Goal: Task Accomplishment & Management: Use online tool/utility

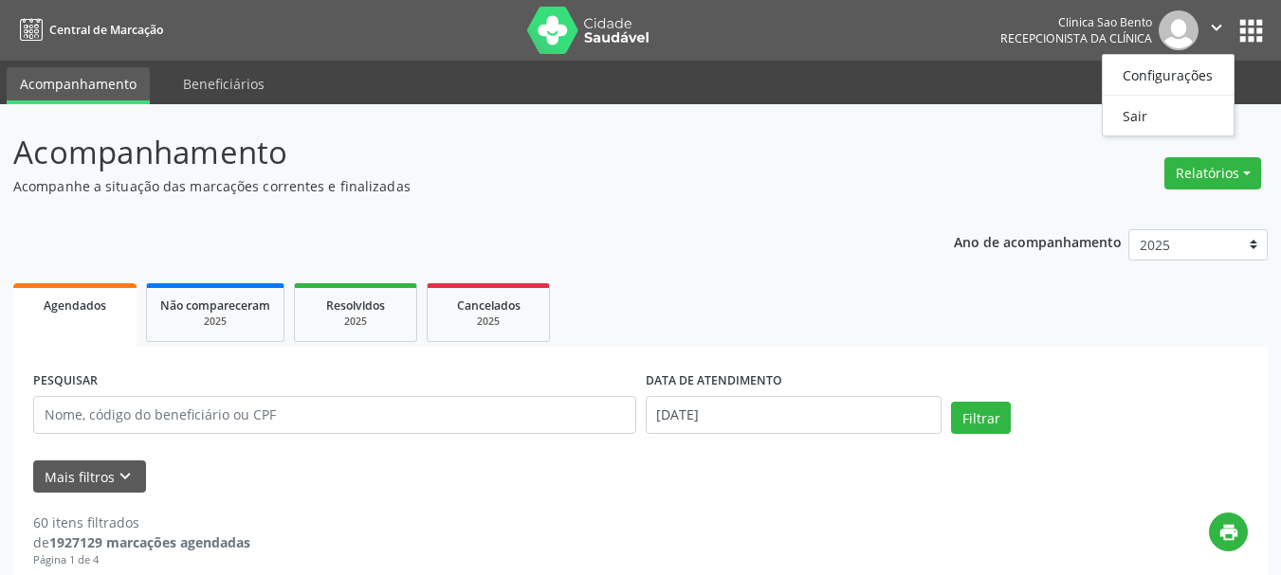
click at [913, 144] on header "Acompanhamento Acompanhe a situação das marcações correntes e finalizadas Relat…" at bounding box center [640, 162] width 1254 height 67
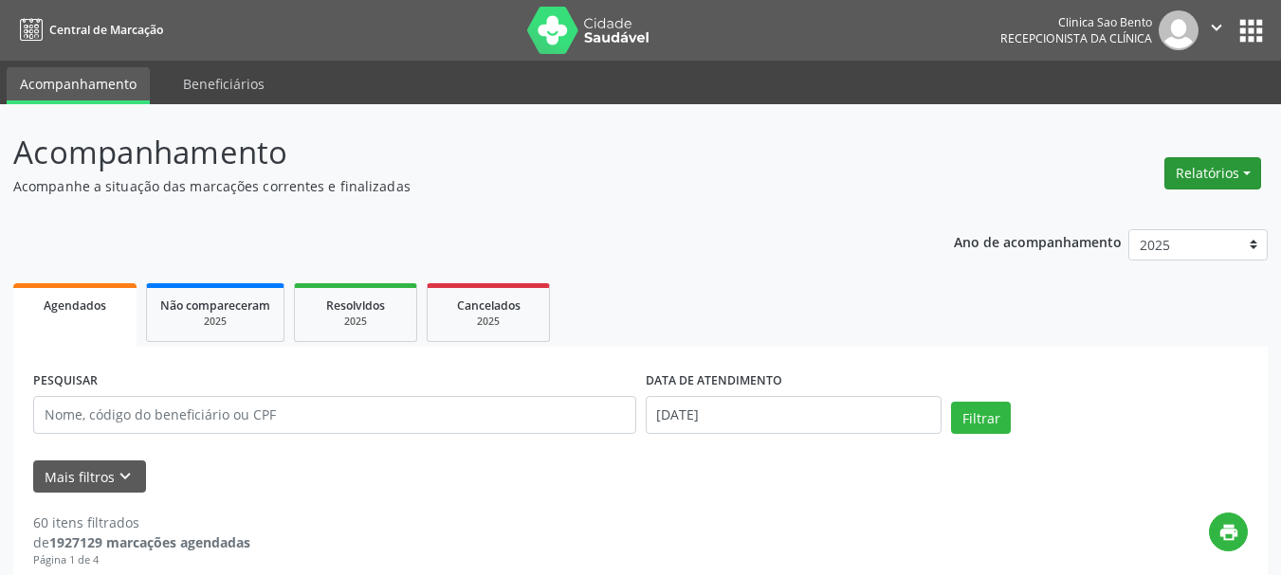
click at [1212, 169] on button "Relatórios" at bounding box center [1212, 173] width 97 height 32
click at [1145, 208] on link "Agendamentos" at bounding box center [1158, 214] width 204 height 27
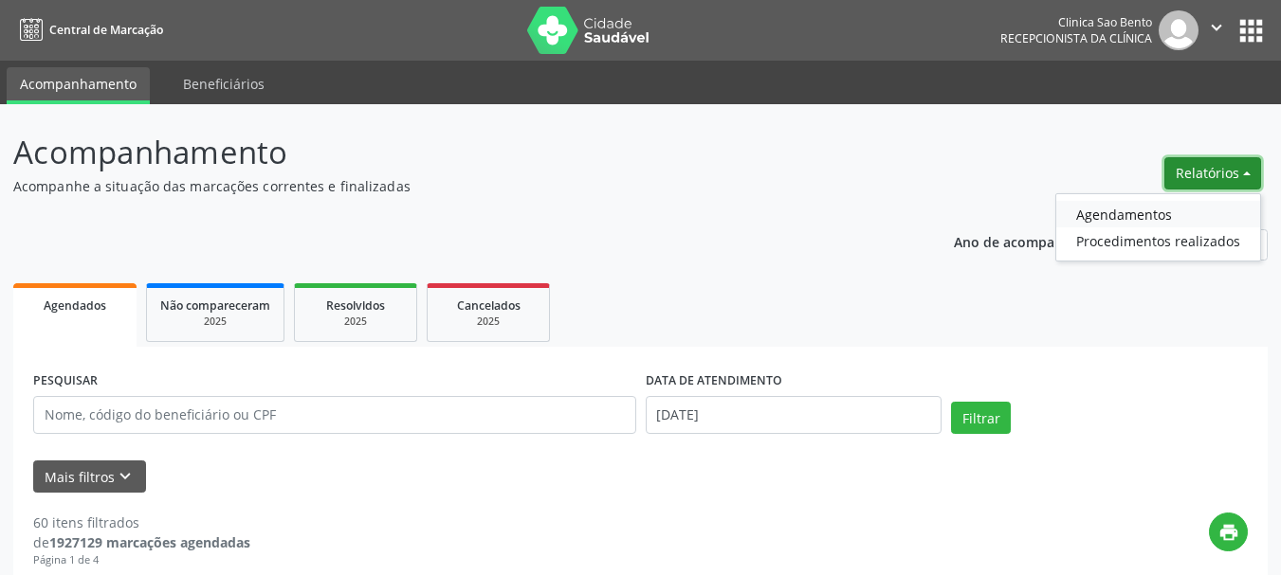
select select "8"
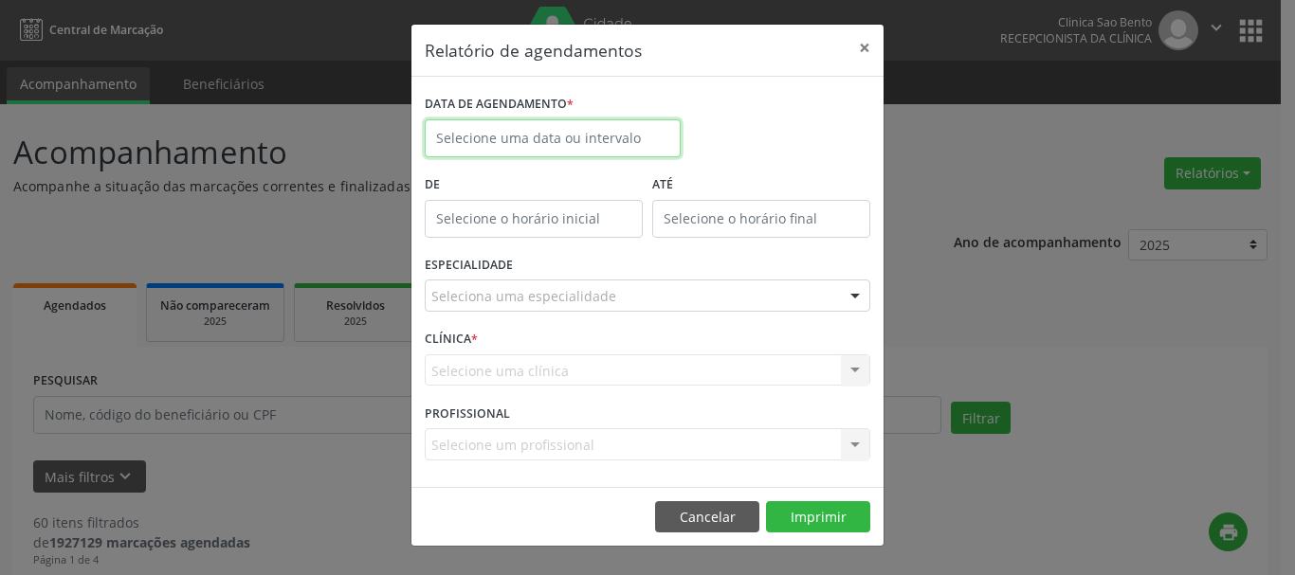
click at [625, 143] on input "text" at bounding box center [553, 138] width 256 height 38
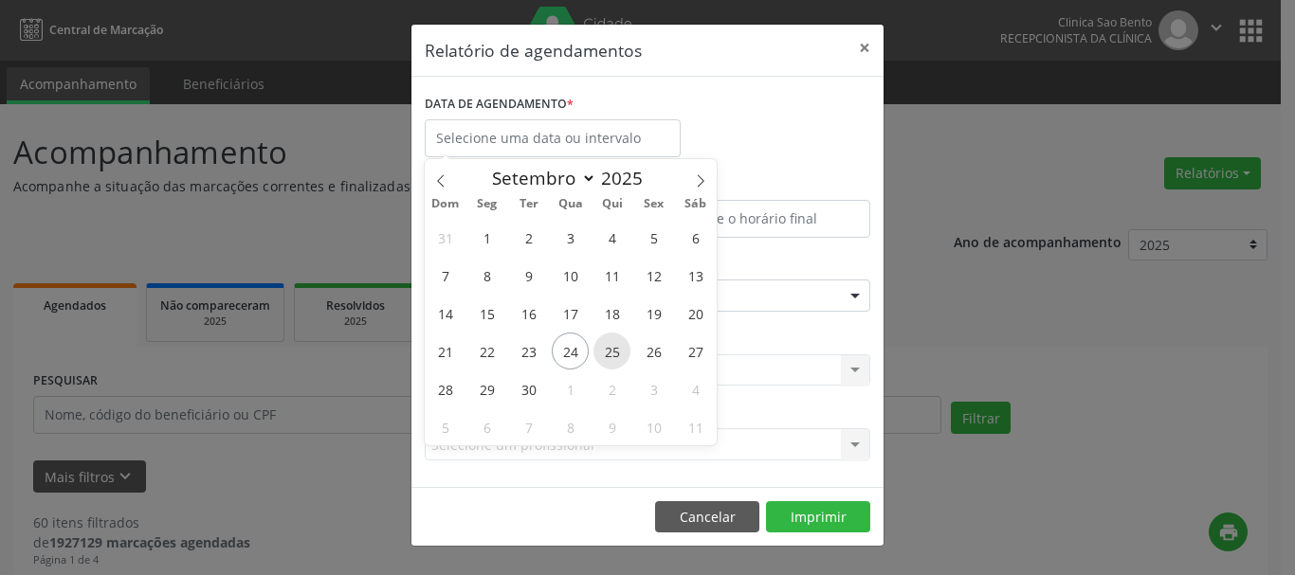
click at [608, 348] on span "25" at bounding box center [611, 351] width 37 height 37
type input "[DATE]"
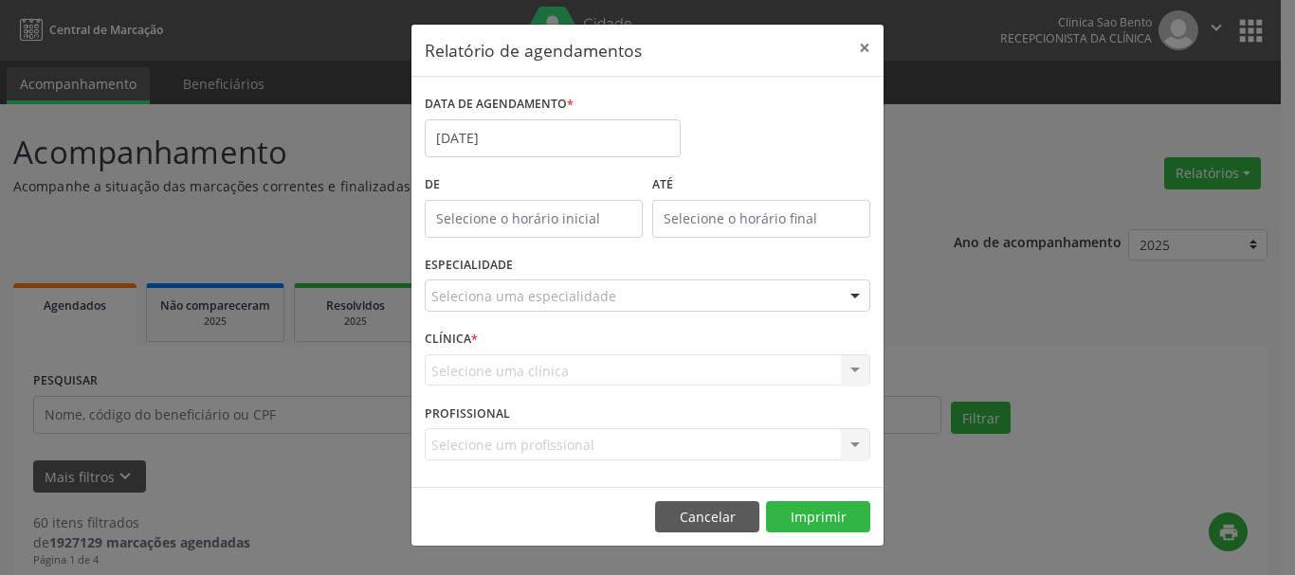
click at [801, 300] on div "Seleciona uma especialidade" at bounding box center [648, 296] width 446 height 32
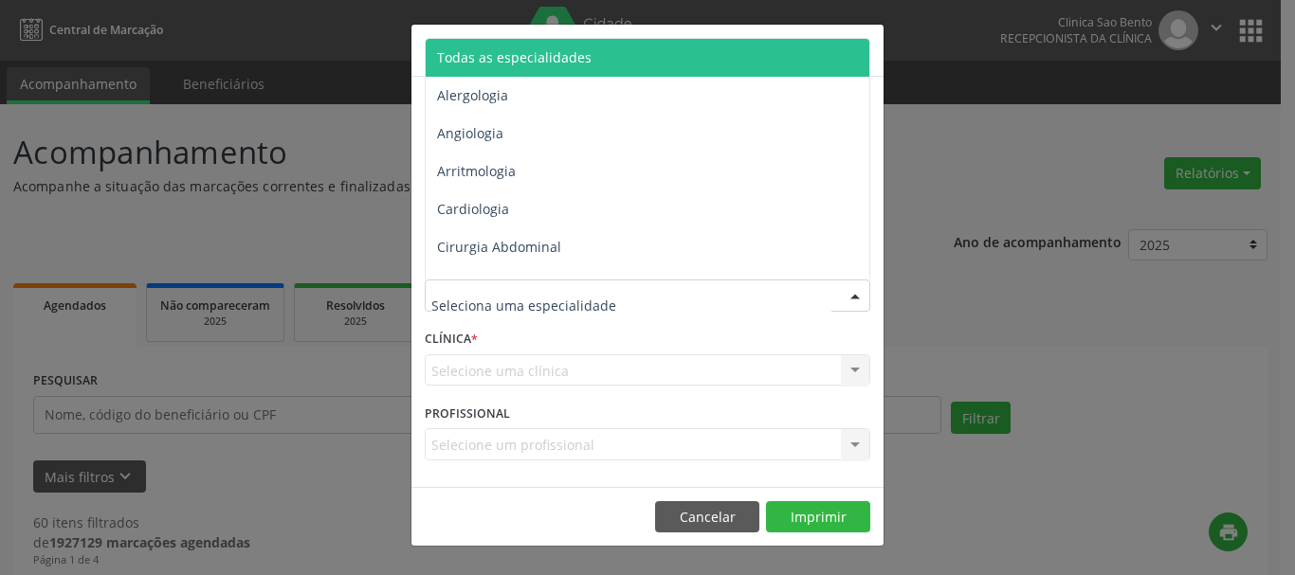
click at [764, 58] on span "Todas as especialidades" at bounding box center [649, 58] width 447 height 38
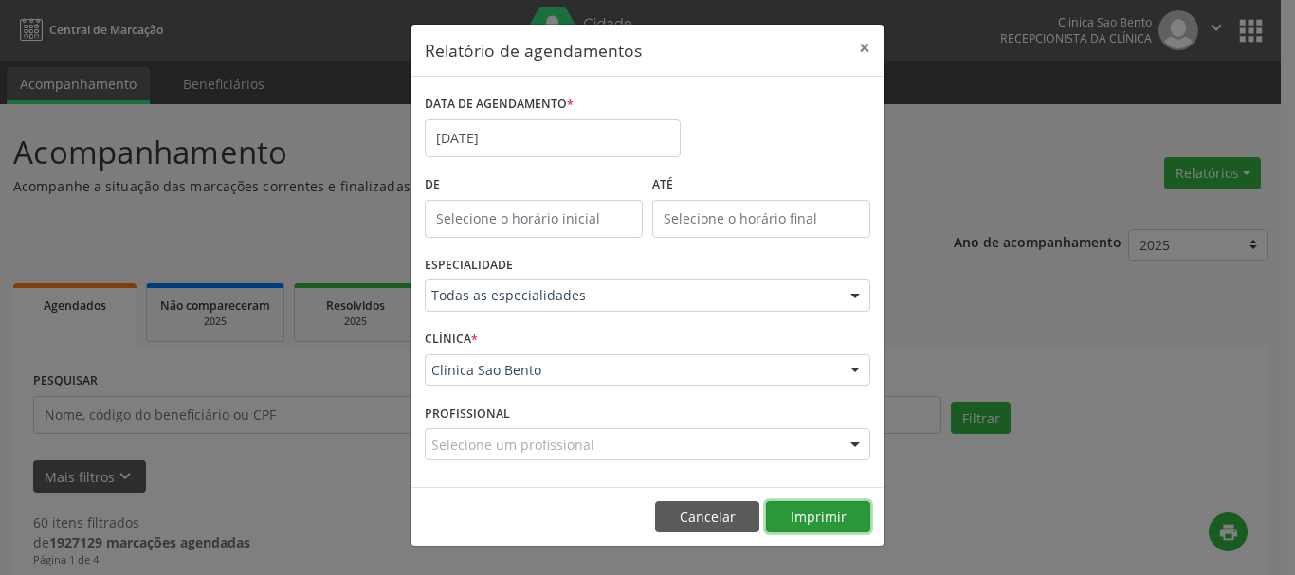
click at [830, 511] on button "Imprimir" at bounding box center [818, 518] width 104 height 32
click at [705, 516] on button "Cancelar" at bounding box center [707, 518] width 104 height 32
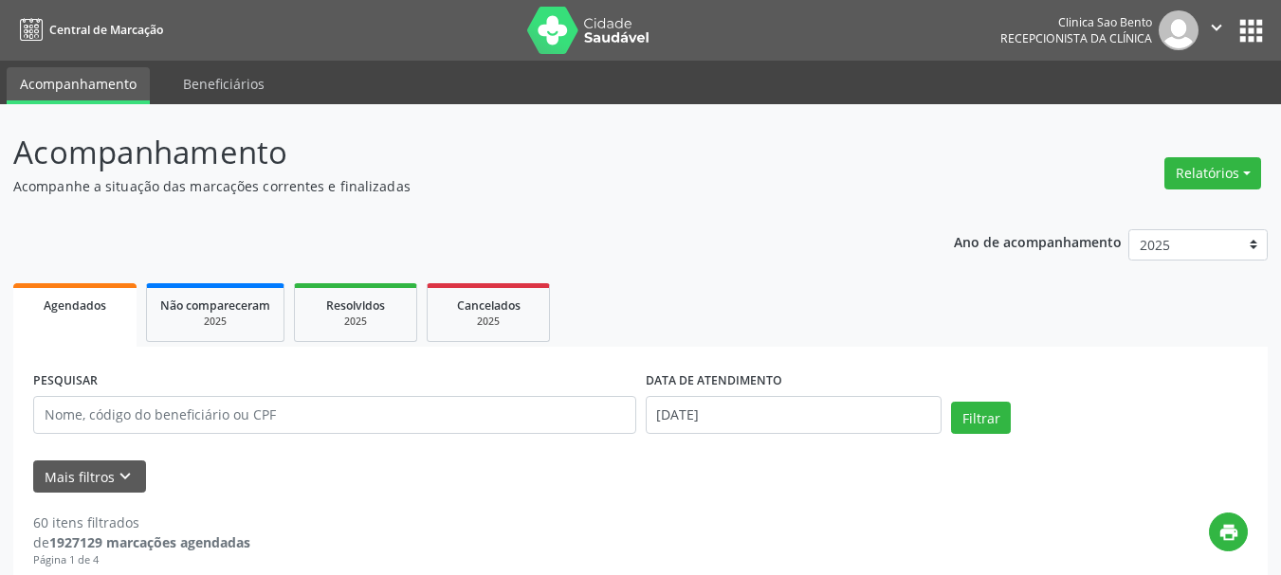
click at [1219, 26] on icon "" at bounding box center [1216, 27] width 21 height 21
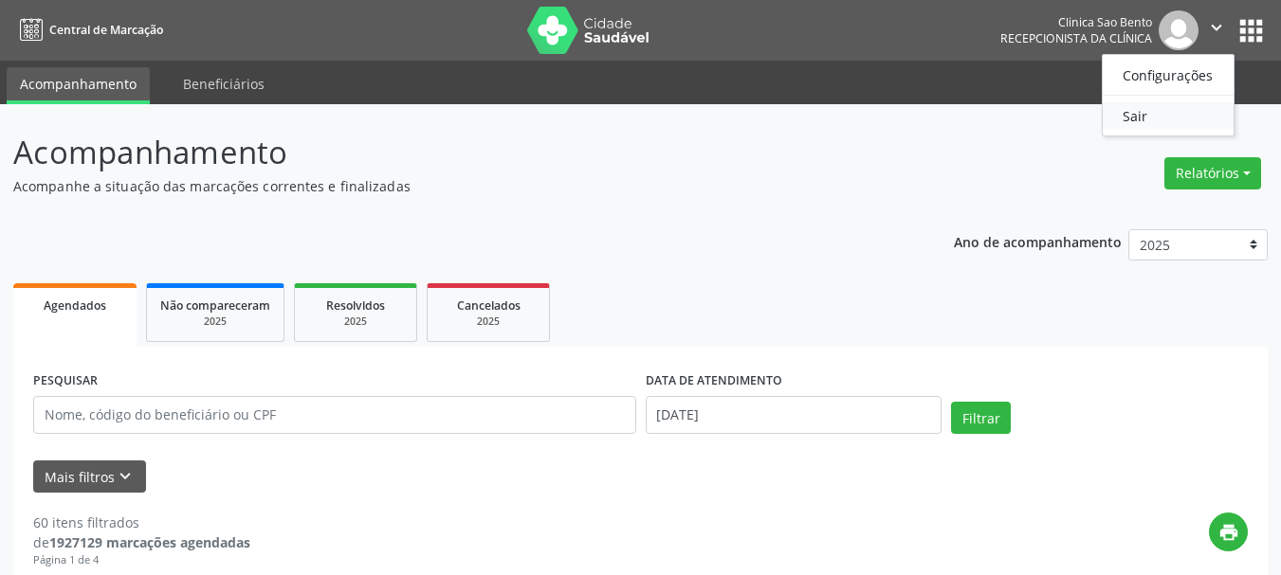
click at [1167, 124] on link "Sair" at bounding box center [1168, 115] width 131 height 27
